Goal: Navigation & Orientation: Find specific page/section

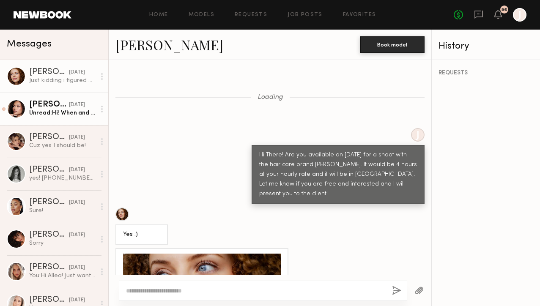
scroll to position [1176, 0]
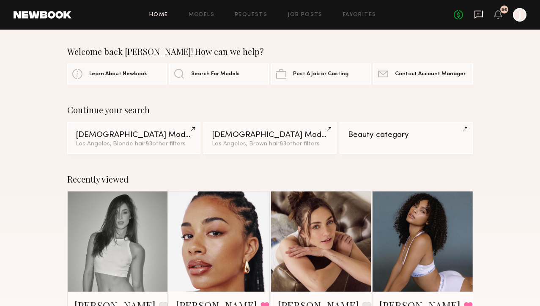
click at [481, 14] on icon at bounding box center [478, 14] width 9 height 9
